Goal: Task Accomplishment & Management: Manage account settings

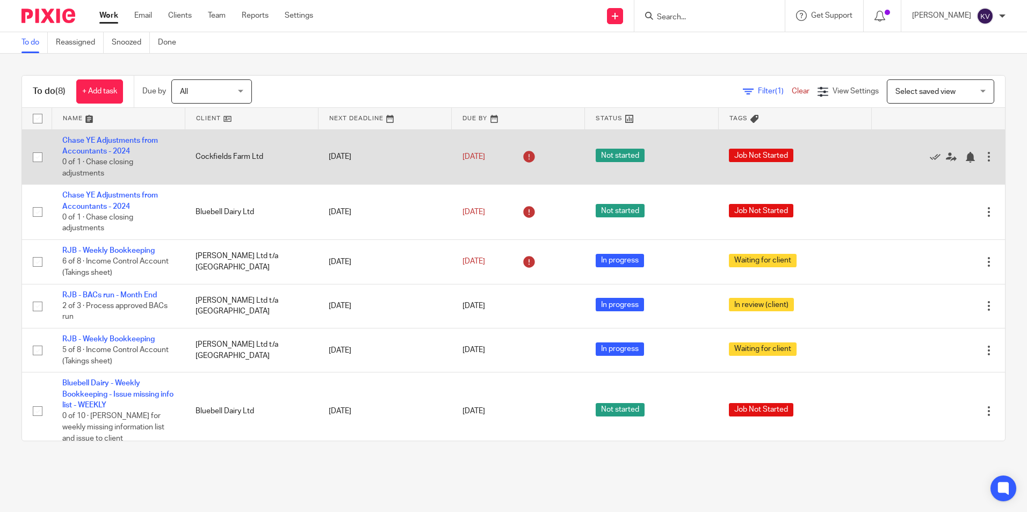
click at [41, 158] on input "checkbox" at bounding box center [37, 157] width 20 height 20
checkbox input "true"
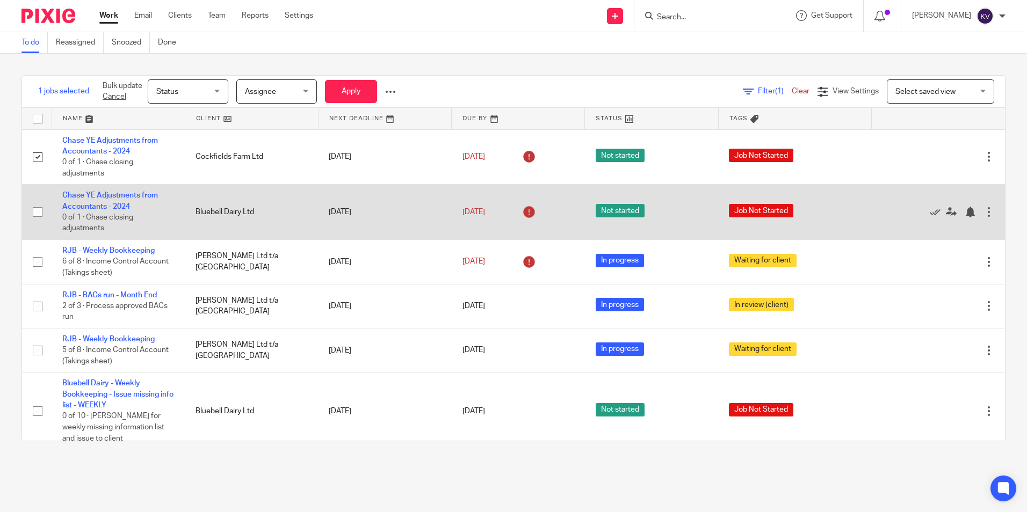
click at [38, 212] on input "checkbox" at bounding box center [37, 212] width 20 height 20
checkbox input "true"
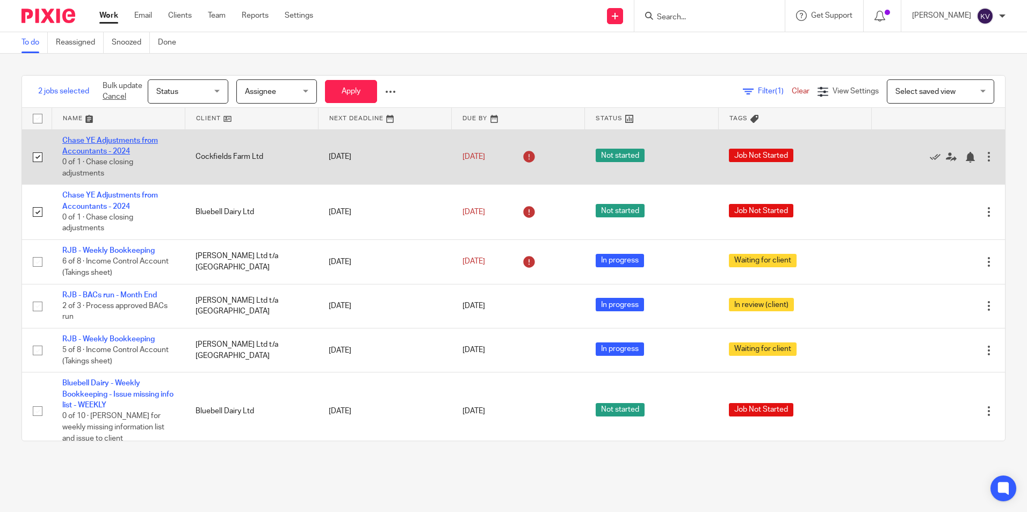
click at [101, 153] on link "Chase YE Adjustments from Accountants - 2024" at bounding box center [110, 146] width 96 height 18
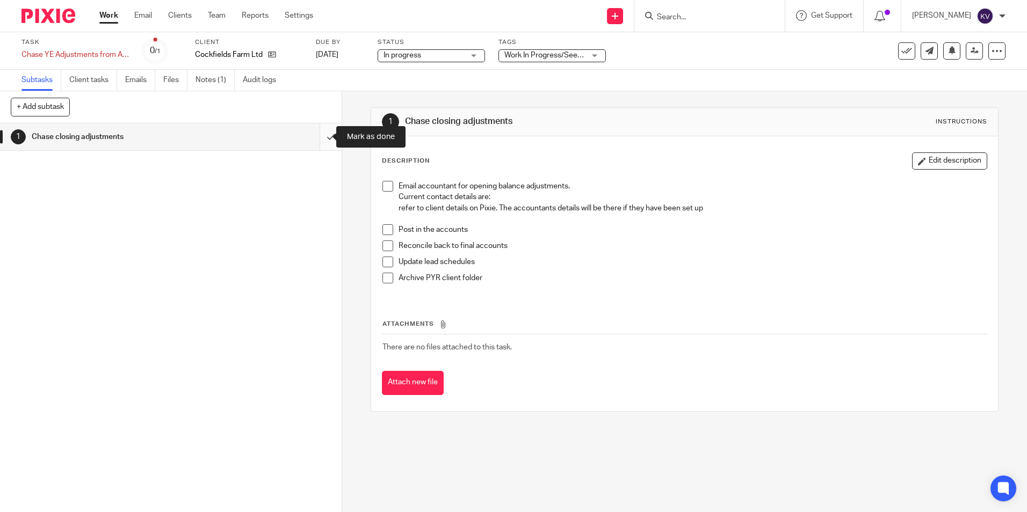
click at [319, 133] on input "submit" at bounding box center [171, 136] width 342 height 27
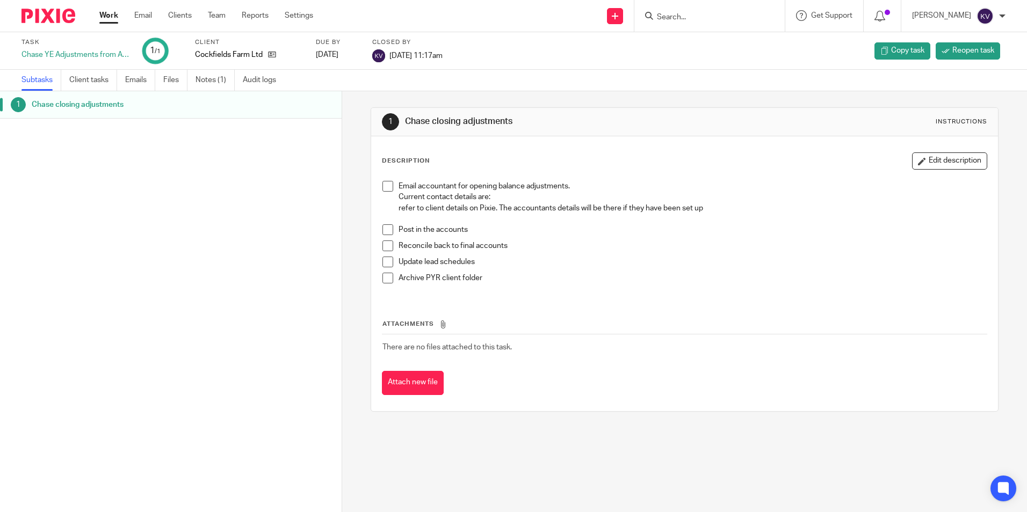
click at [107, 14] on link "Work" at bounding box center [108, 15] width 19 height 11
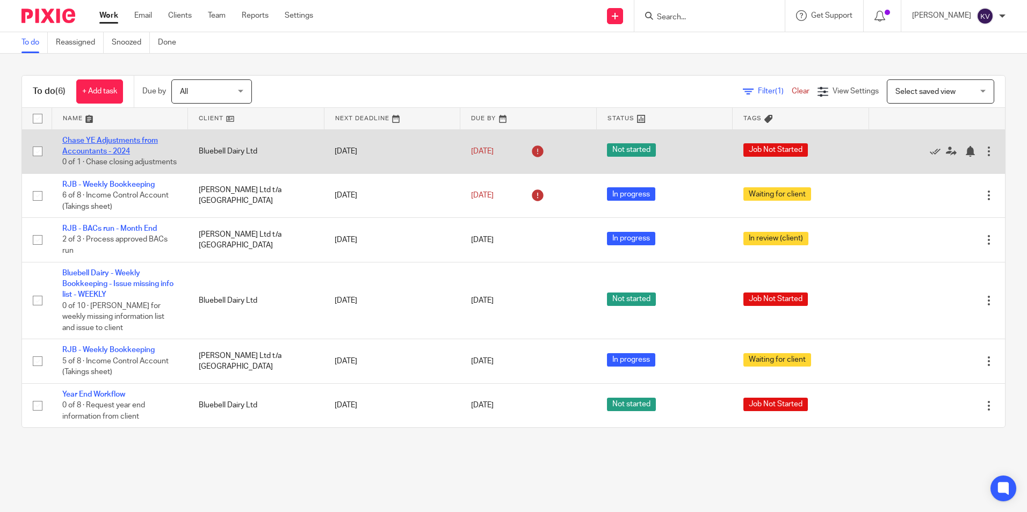
click at [82, 150] on link "Chase YE Adjustments from Accountants - 2024" at bounding box center [110, 146] width 96 height 18
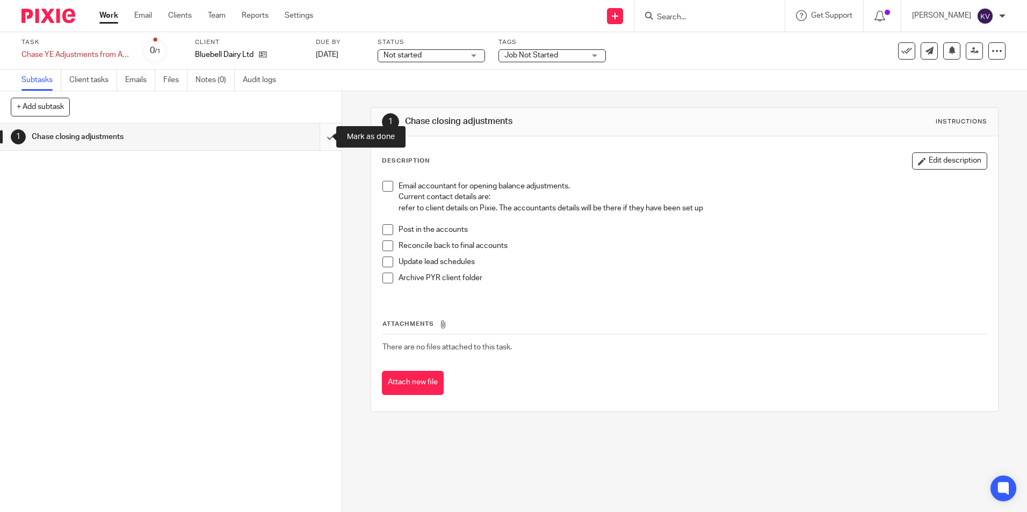
click at [325, 136] on input "submit" at bounding box center [171, 136] width 342 height 27
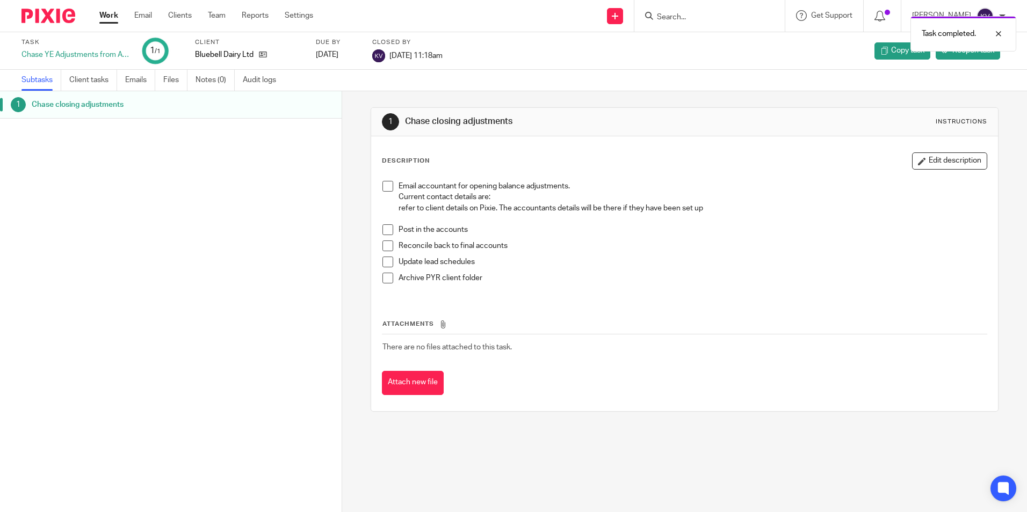
click at [111, 18] on link "Work" at bounding box center [108, 15] width 19 height 11
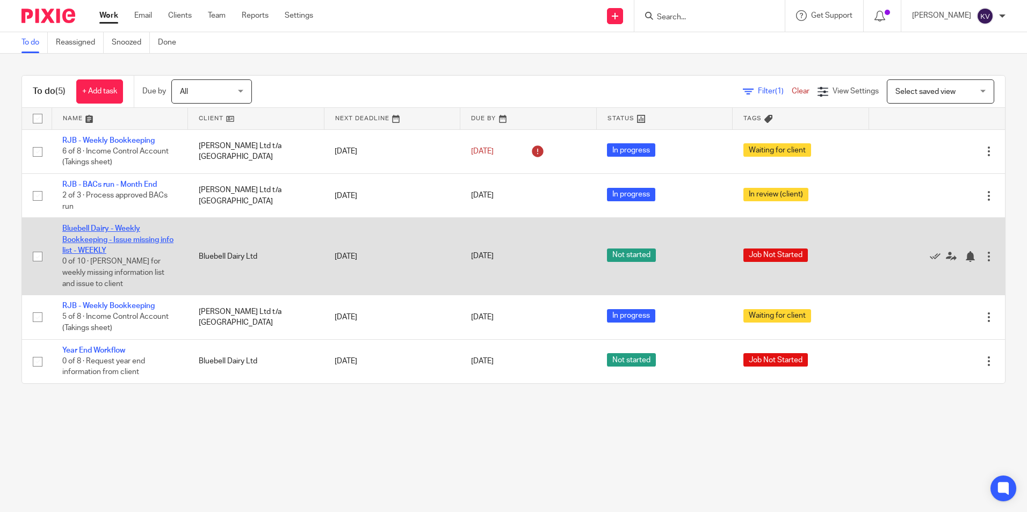
click at [96, 241] on link "Bluebell Dairy - Weekly Bookkeeping - Issue missing info list - WEEKLY" at bounding box center [117, 240] width 111 height 30
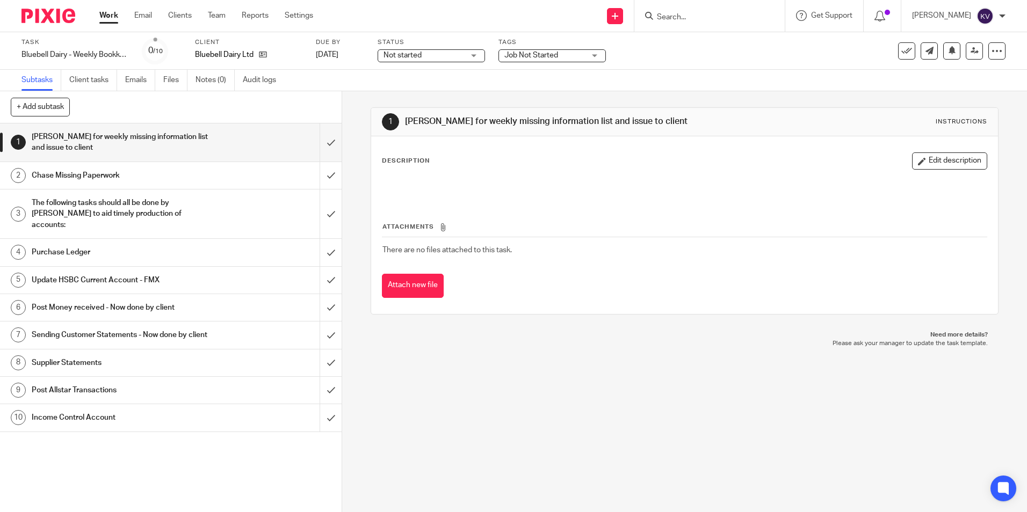
click at [409, 58] on span "Not started" at bounding box center [402, 56] width 38 height 8
click at [410, 94] on span "In progress" at bounding box center [404, 95] width 38 height 8
click at [537, 56] on span "Job Not Started" at bounding box center [531, 56] width 54 height 8
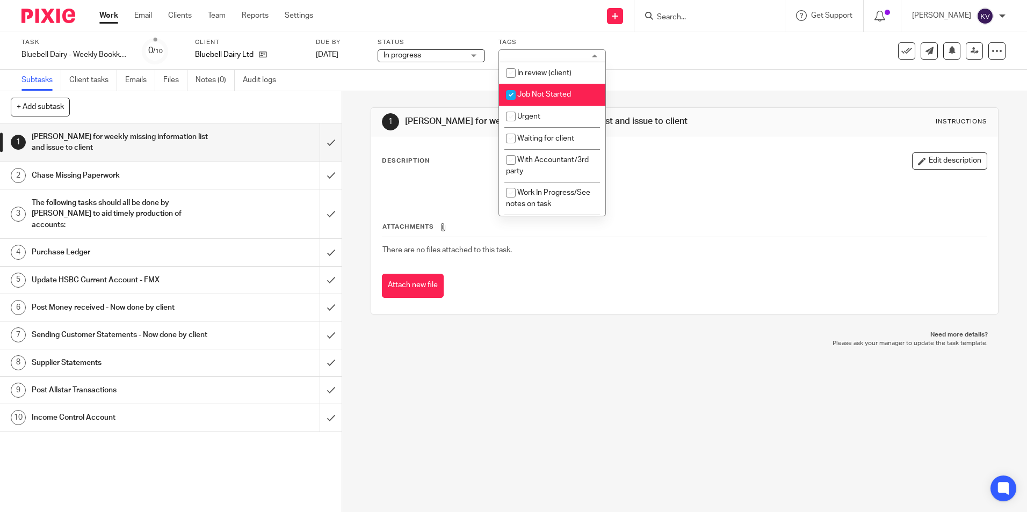
click at [509, 96] on input "checkbox" at bounding box center [510, 95] width 20 height 20
checkbox input "false"
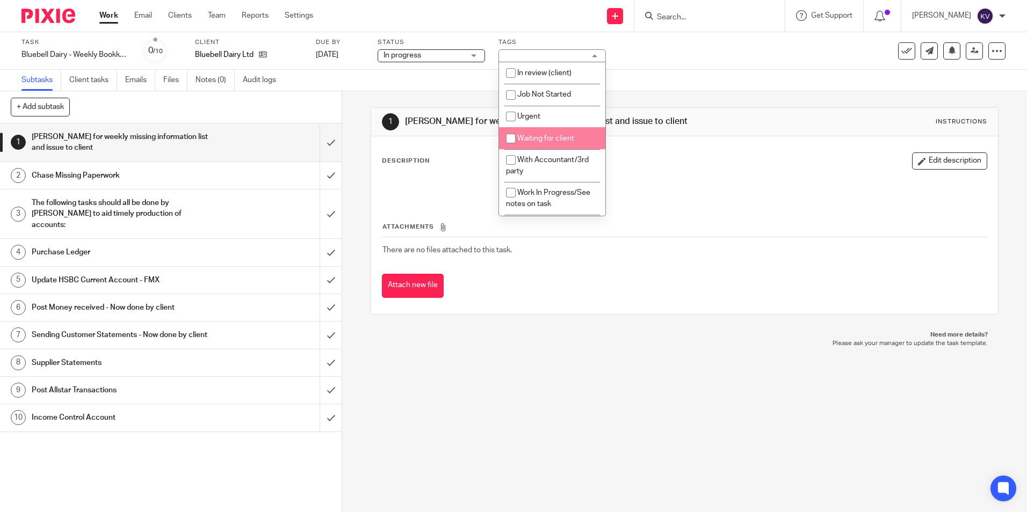
scroll to position [185, 0]
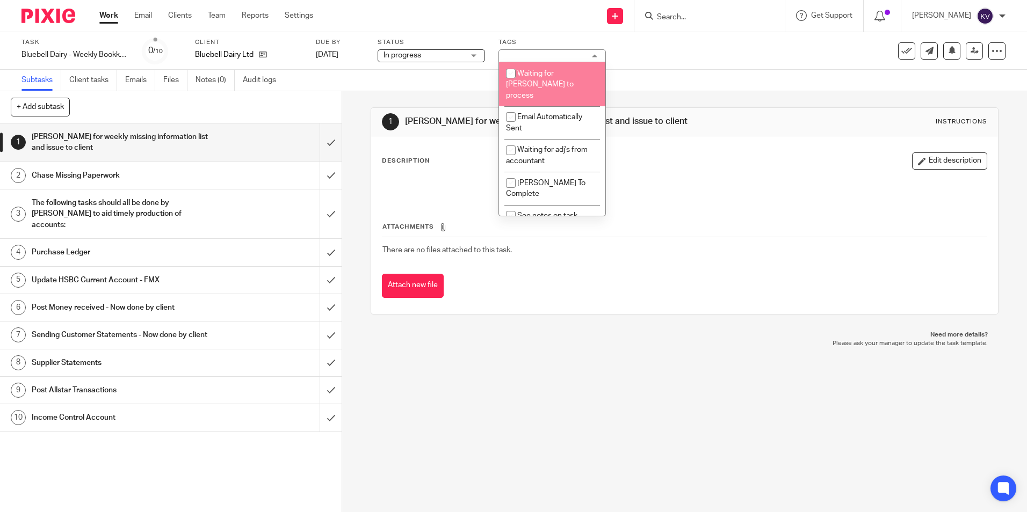
click at [508, 82] on input "checkbox" at bounding box center [510, 73] width 20 height 20
checkbox input "true"
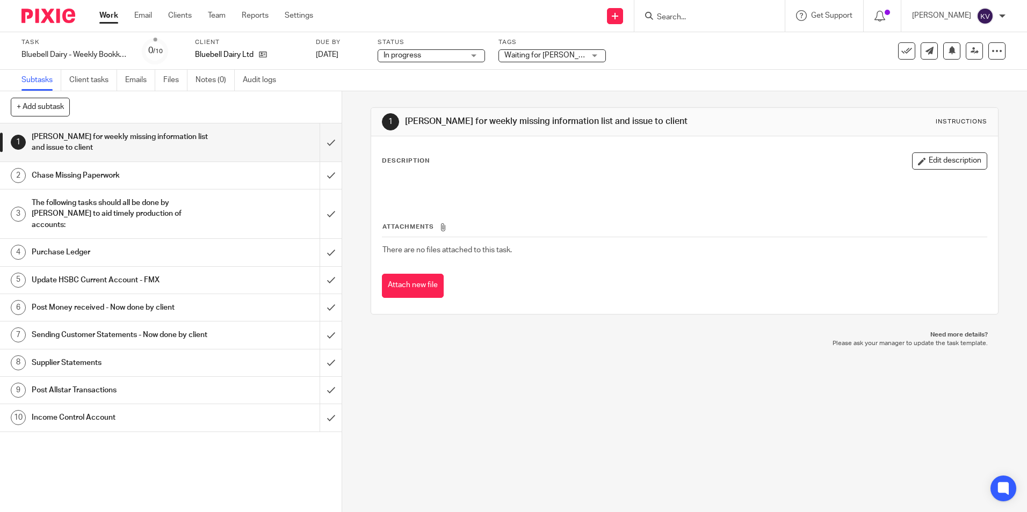
click at [106, 17] on link "Work" at bounding box center [108, 15] width 19 height 11
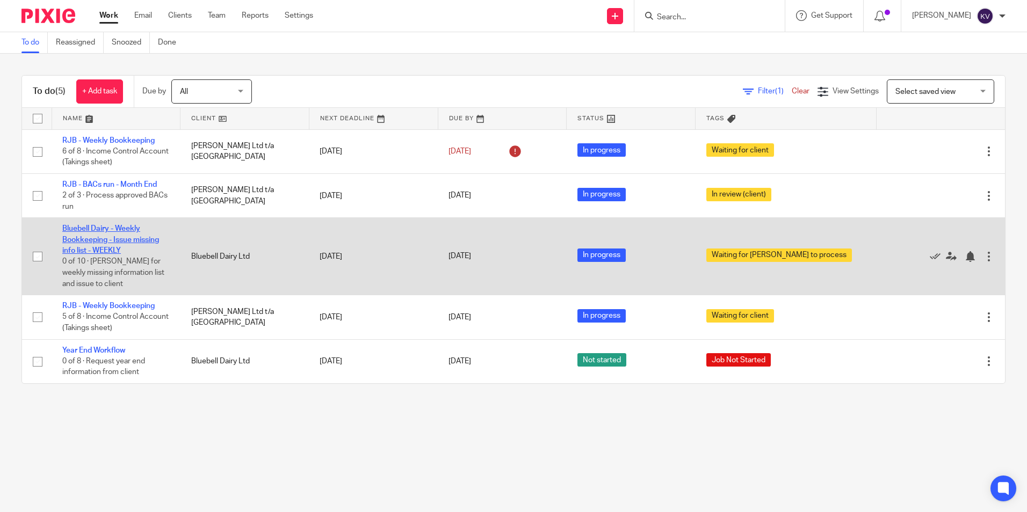
click at [100, 236] on link "Bluebell Dairy - Weekly Bookkeeping - Issue missing info list - WEEKLY" at bounding box center [110, 240] width 97 height 30
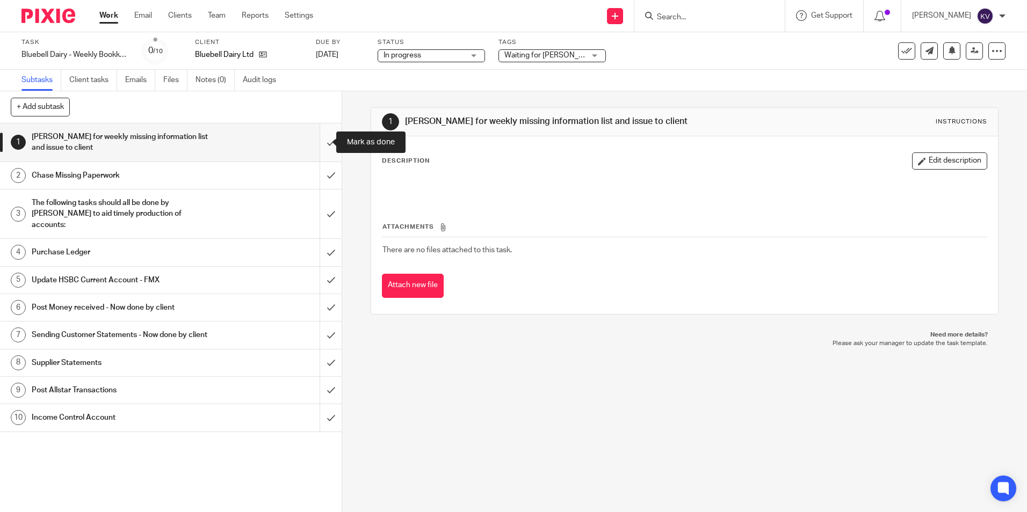
click at [315, 142] on input "submit" at bounding box center [171, 142] width 342 height 38
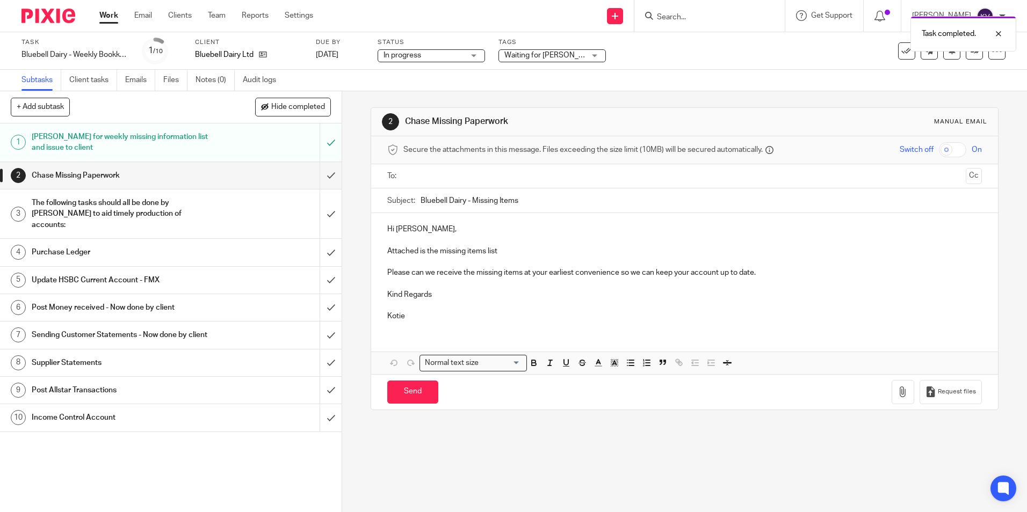
click at [103, 13] on link "Work" at bounding box center [108, 15] width 19 height 11
